Goal: Information Seeking & Learning: Learn about a topic

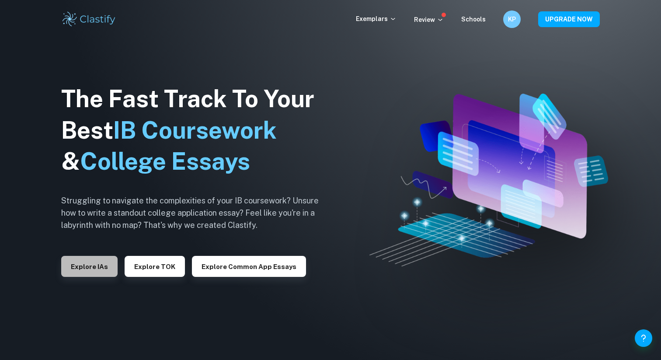
click at [110, 274] on button "Explore IAs" at bounding box center [89, 266] width 56 height 21
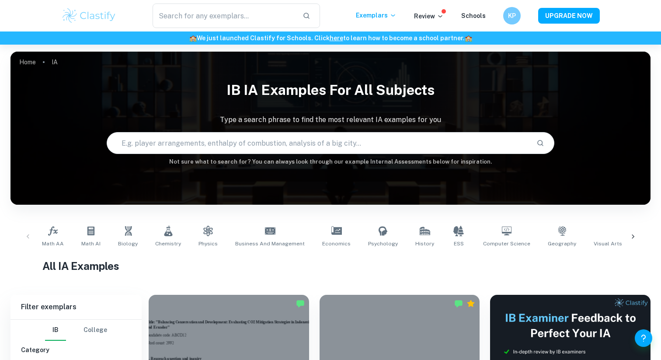
scroll to position [27, 0]
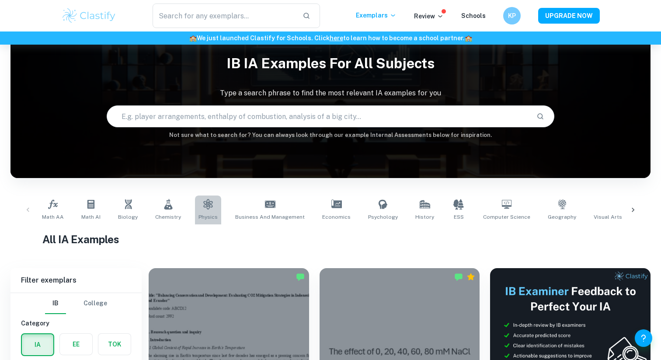
click at [198, 215] on span "Physics" at bounding box center [207, 217] width 19 height 8
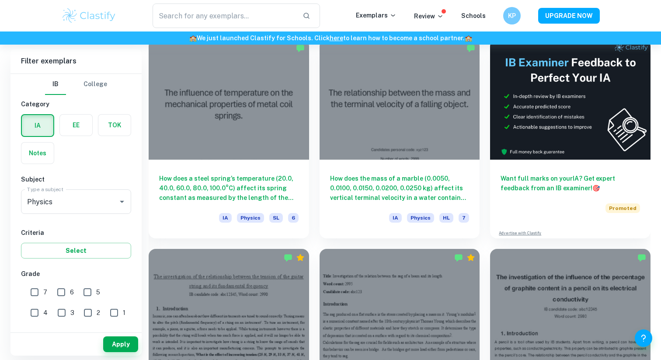
scroll to position [264, 0]
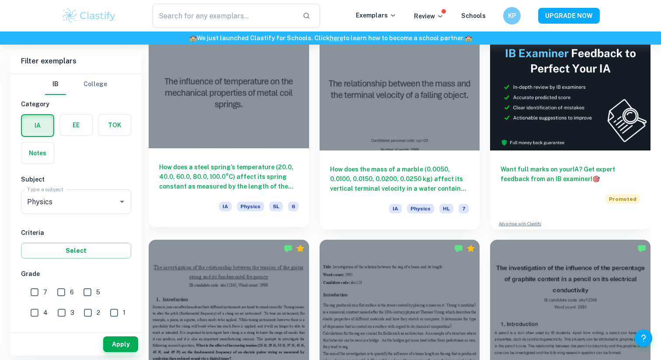
click at [198, 185] on h6 "How does a steel spring’s temperature (20.0, 40.0, 60.0, 80.0, 100.0°C) affect …" at bounding box center [228, 176] width 139 height 29
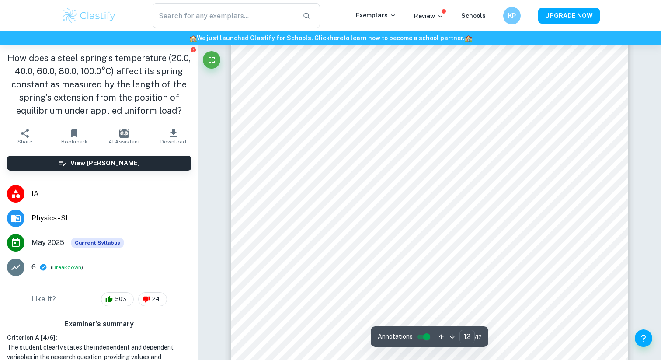
scroll to position [6531, 0]
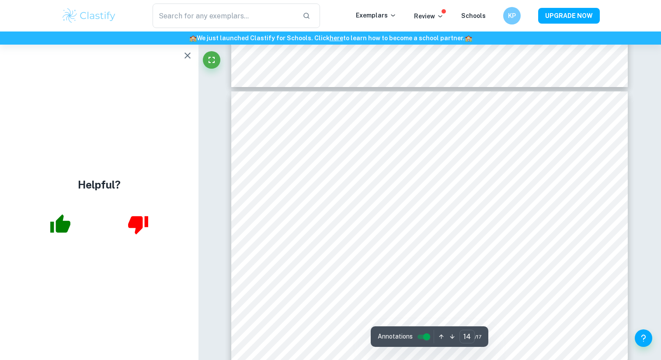
type input "13"
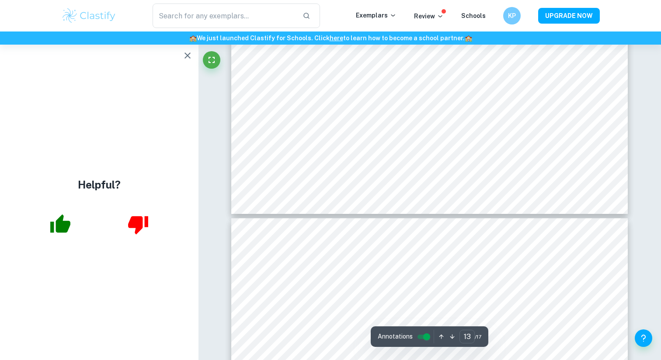
scroll to position [7192, 0]
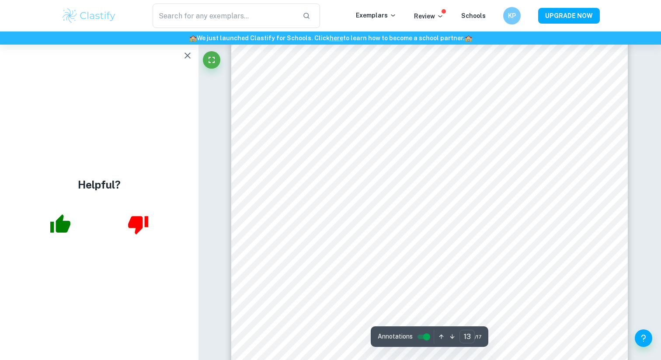
click at [187, 56] on icon "button" at bounding box center [187, 55] width 10 height 10
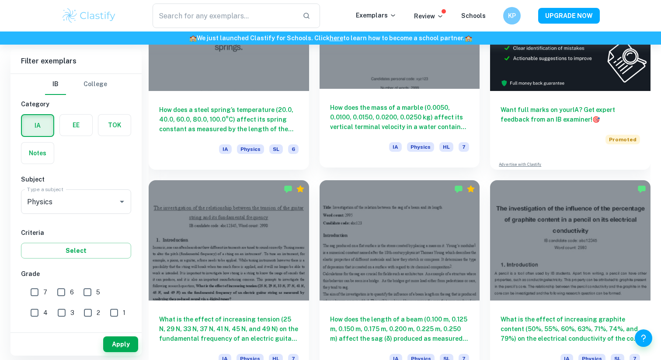
scroll to position [327, 0]
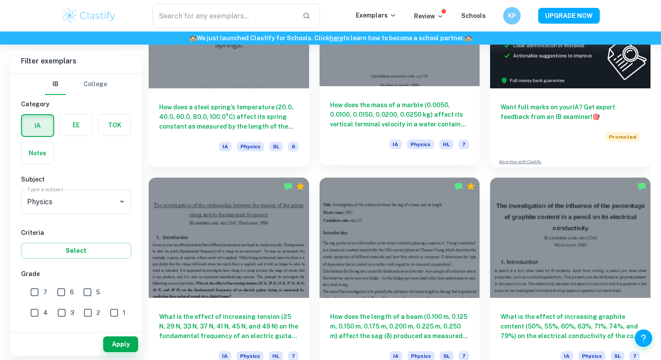
click at [397, 103] on h6 "How does the mass of a marble (0.0050, 0.0100, 0.0150, 0.0200, 0.0250 kg) affec…" at bounding box center [399, 114] width 139 height 29
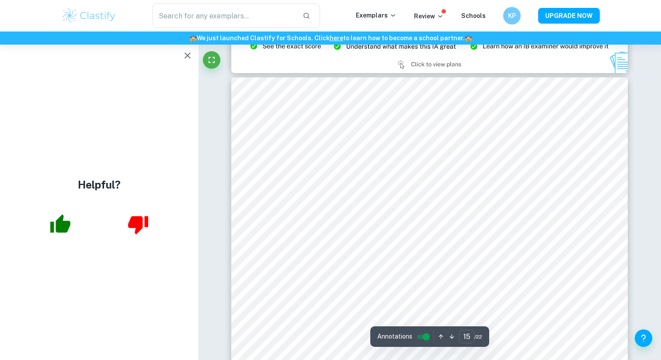
scroll to position [8139, 0]
click at [190, 55] on icon "button" at bounding box center [187, 55] width 10 height 10
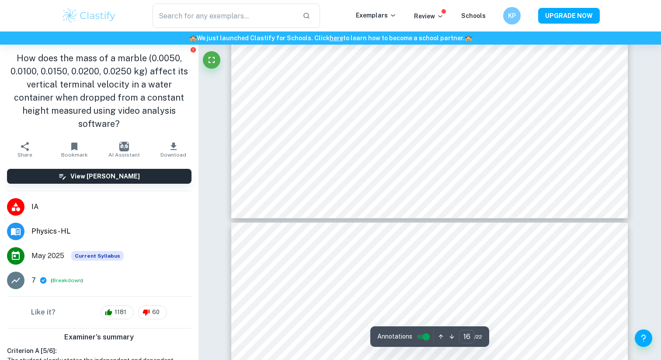
type input "17"
